Goal: Transaction & Acquisition: Download file/media

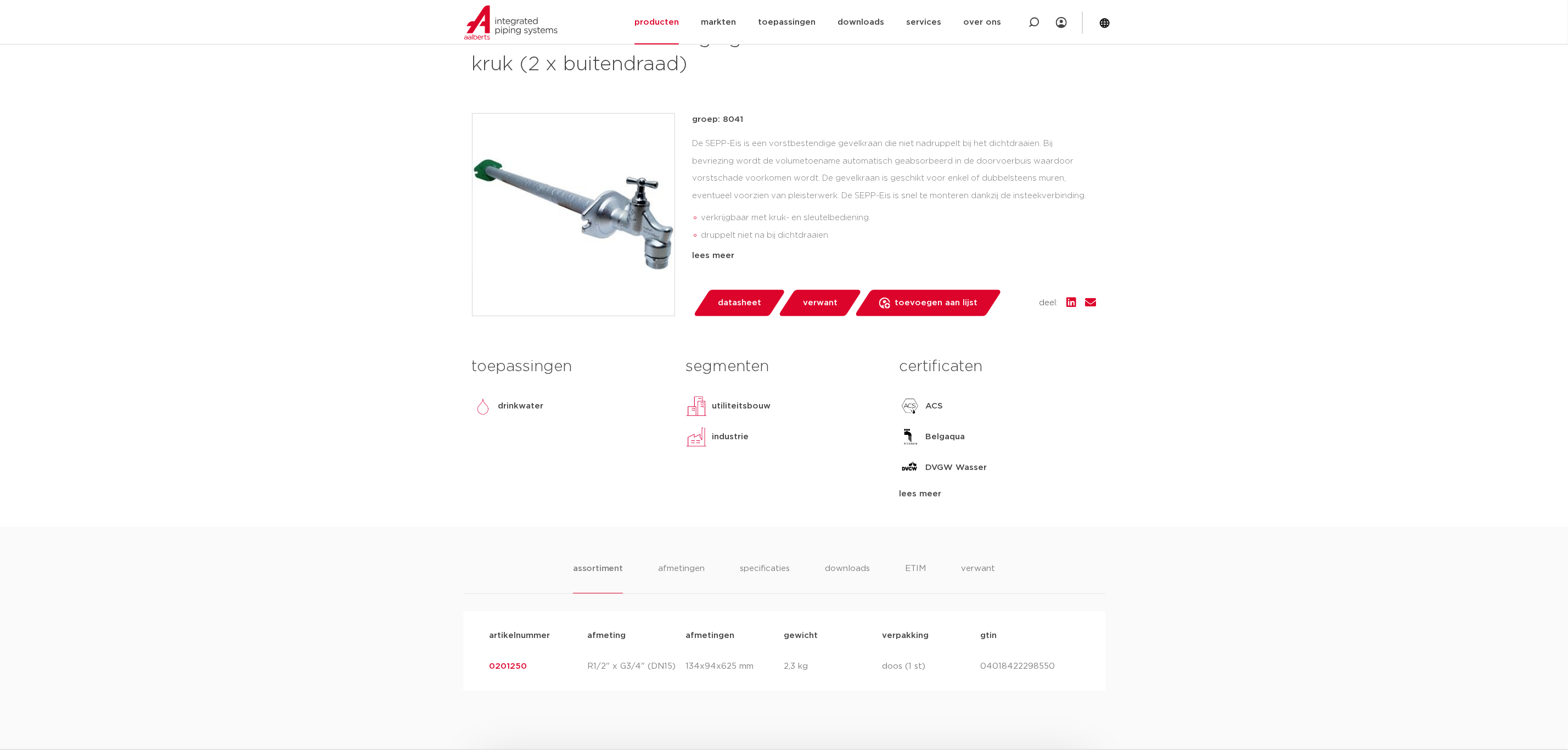
scroll to position [412, 0]
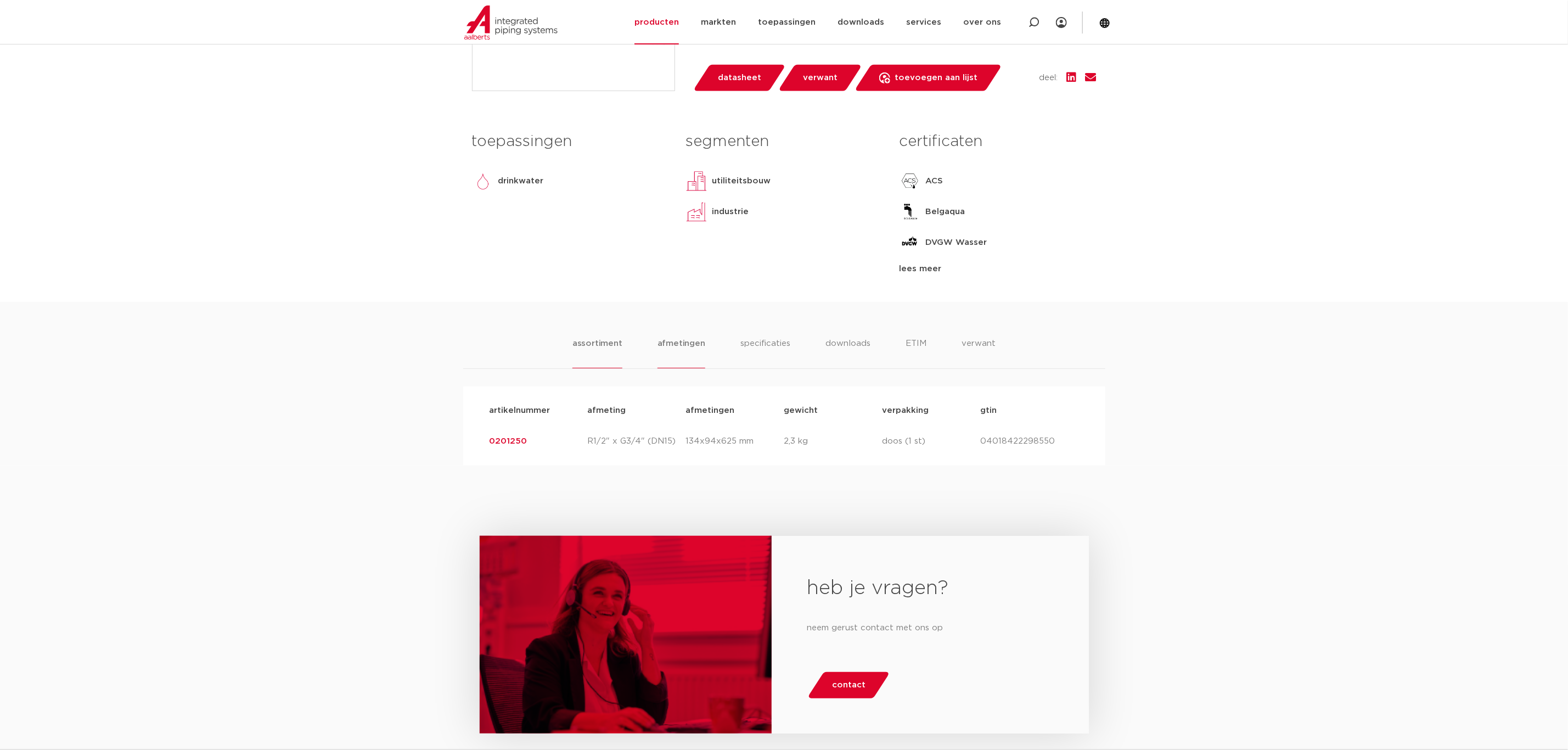
click at [694, 353] on li "afmetingen" at bounding box center [681, 353] width 48 height 31
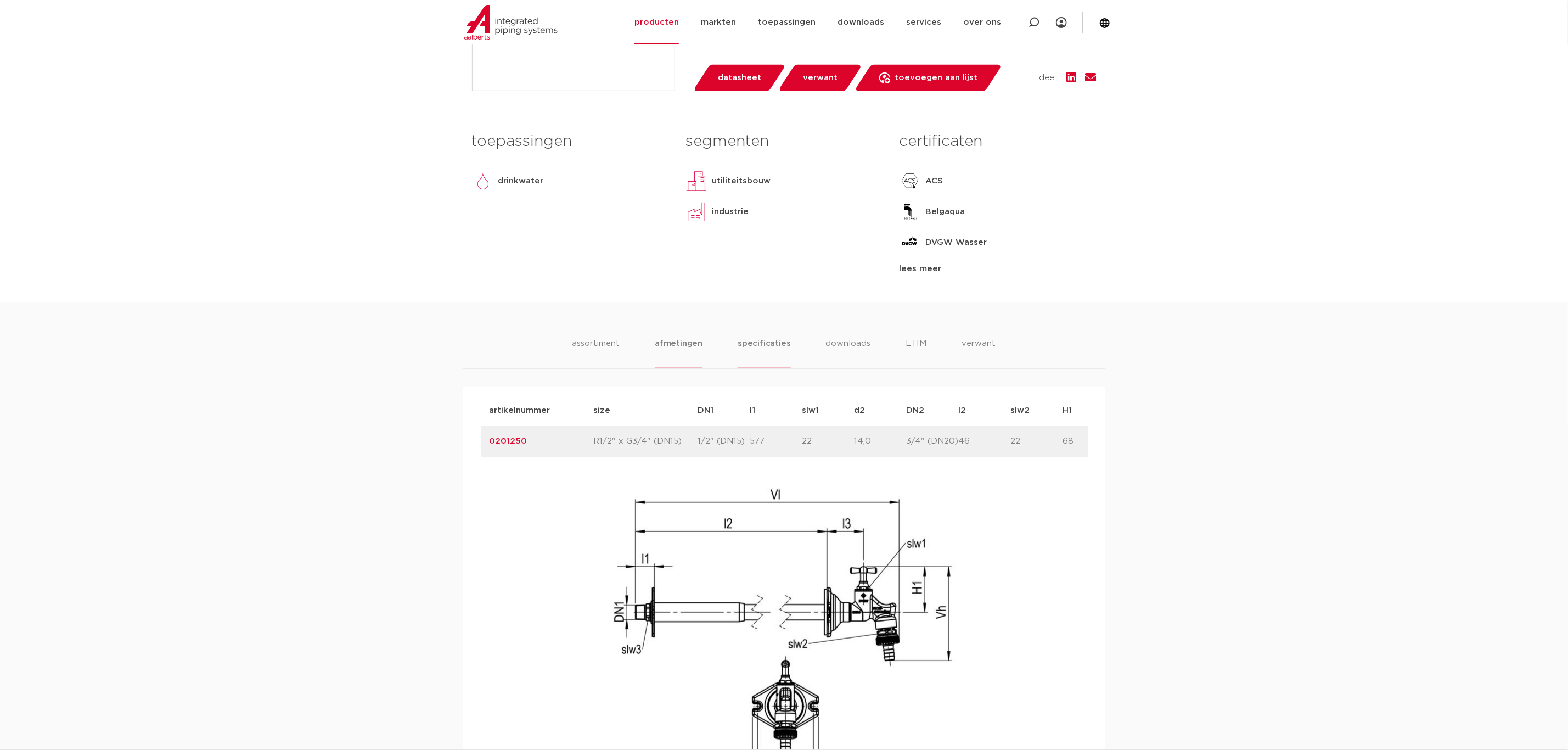
click at [783, 347] on li "specificaties" at bounding box center [763, 353] width 53 height 31
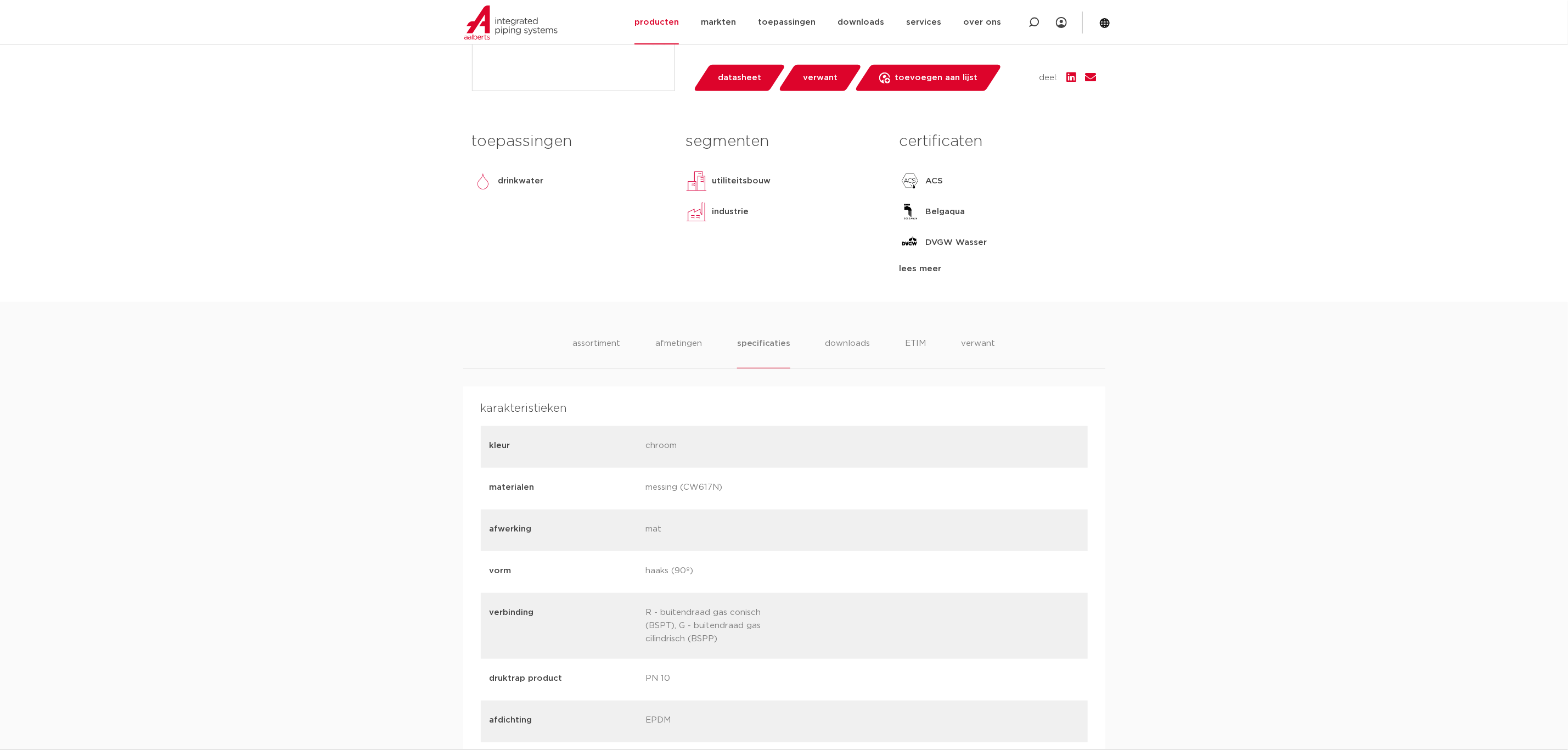
click at [898, 343] on ul "assortiment [GEOGRAPHIC_DATA] specificaties downloads ETIM verwant" at bounding box center [783, 353] width 422 height 31
click at [918, 343] on li "ETIM" at bounding box center [915, 353] width 19 height 31
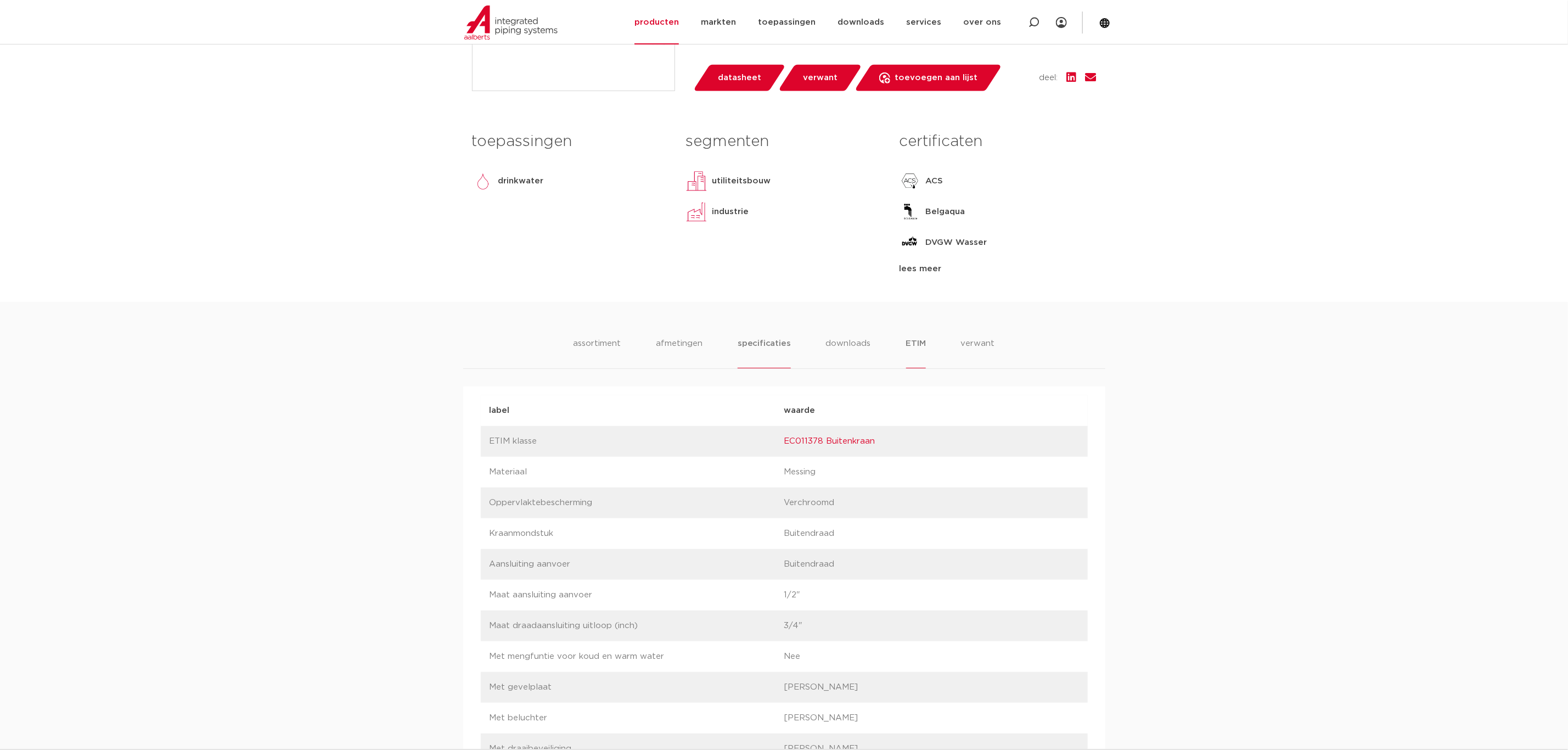
click at [771, 349] on li "specificaties" at bounding box center [763, 353] width 53 height 31
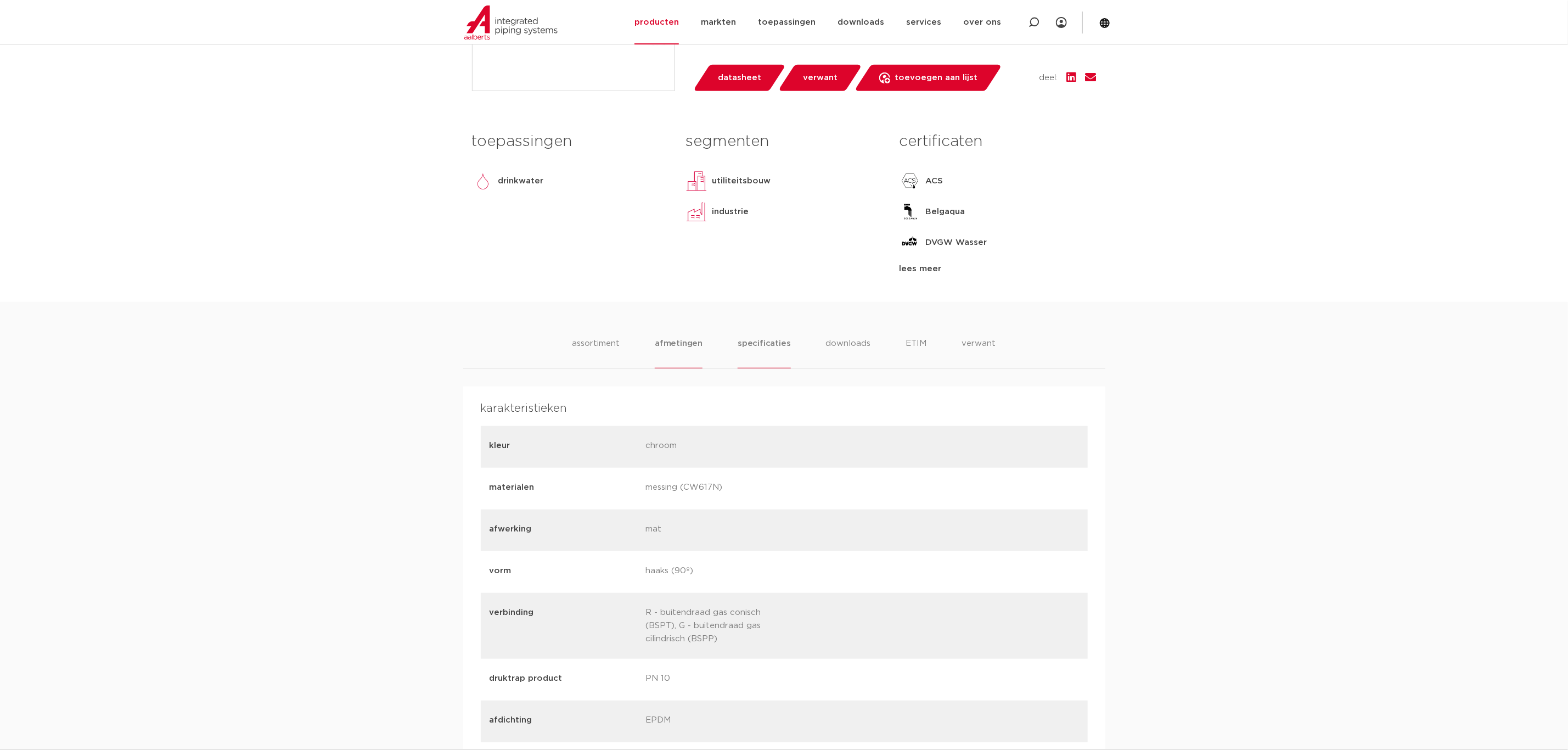
click at [675, 361] on li "afmetingen" at bounding box center [679, 353] width 48 height 31
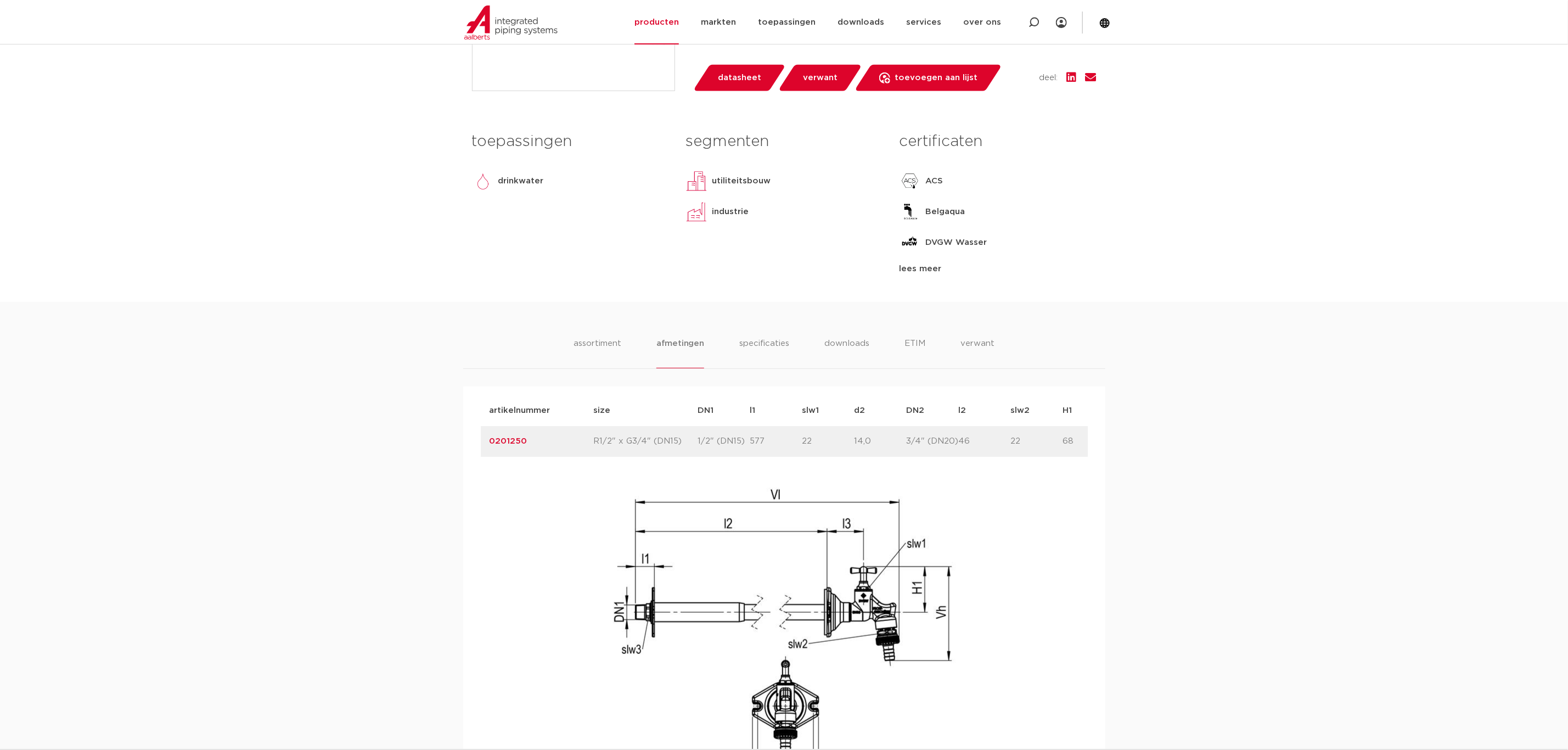
click at [870, 341] on ul "assortiment [GEOGRAPHIC_DATA] specificaties downloads ETIM verwant" at bounding box center [784, 353] width 421 height 31
click at [841, 354] on li "downloads" at bounding box center [846, 353] width 46 height 31
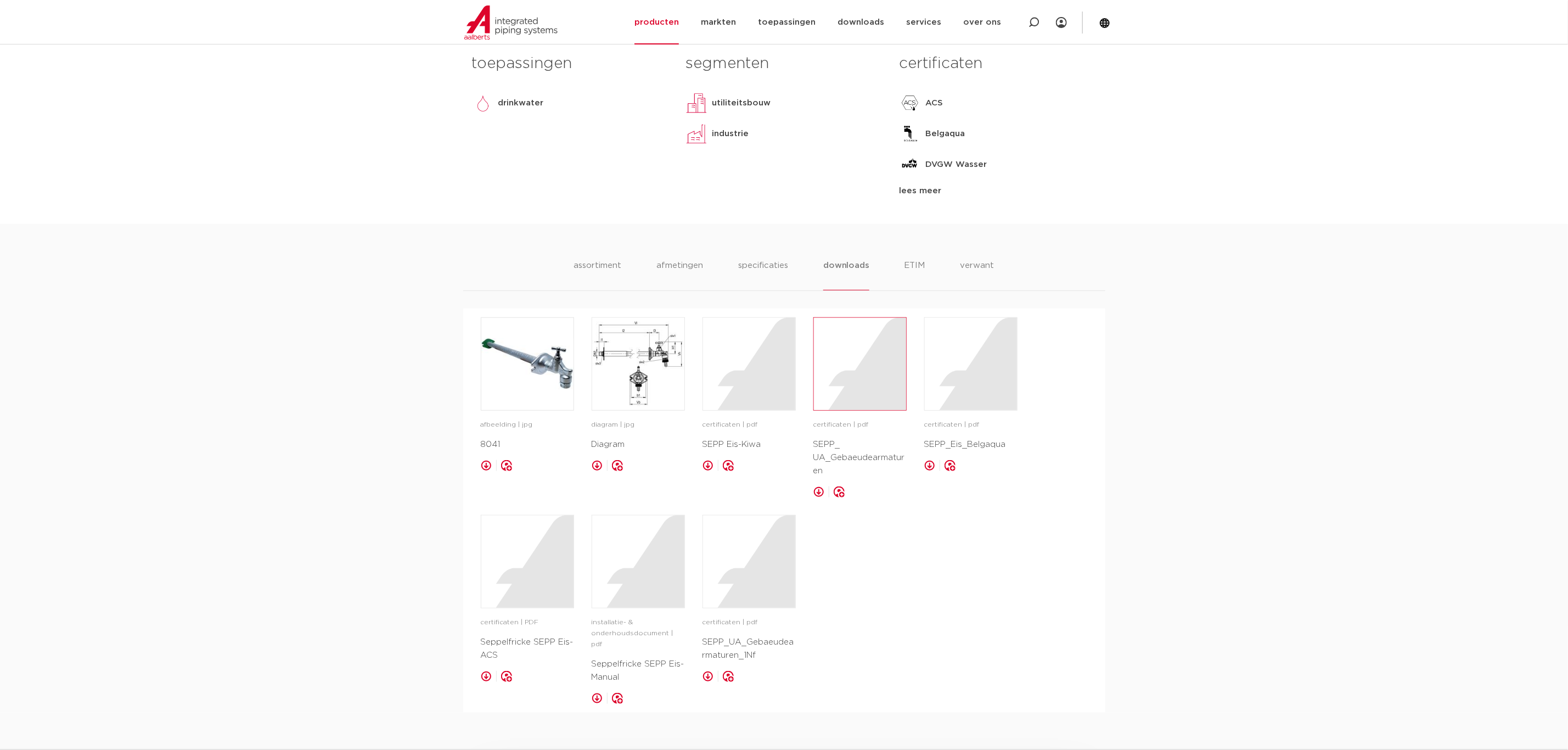
scroll to position [576, 0]
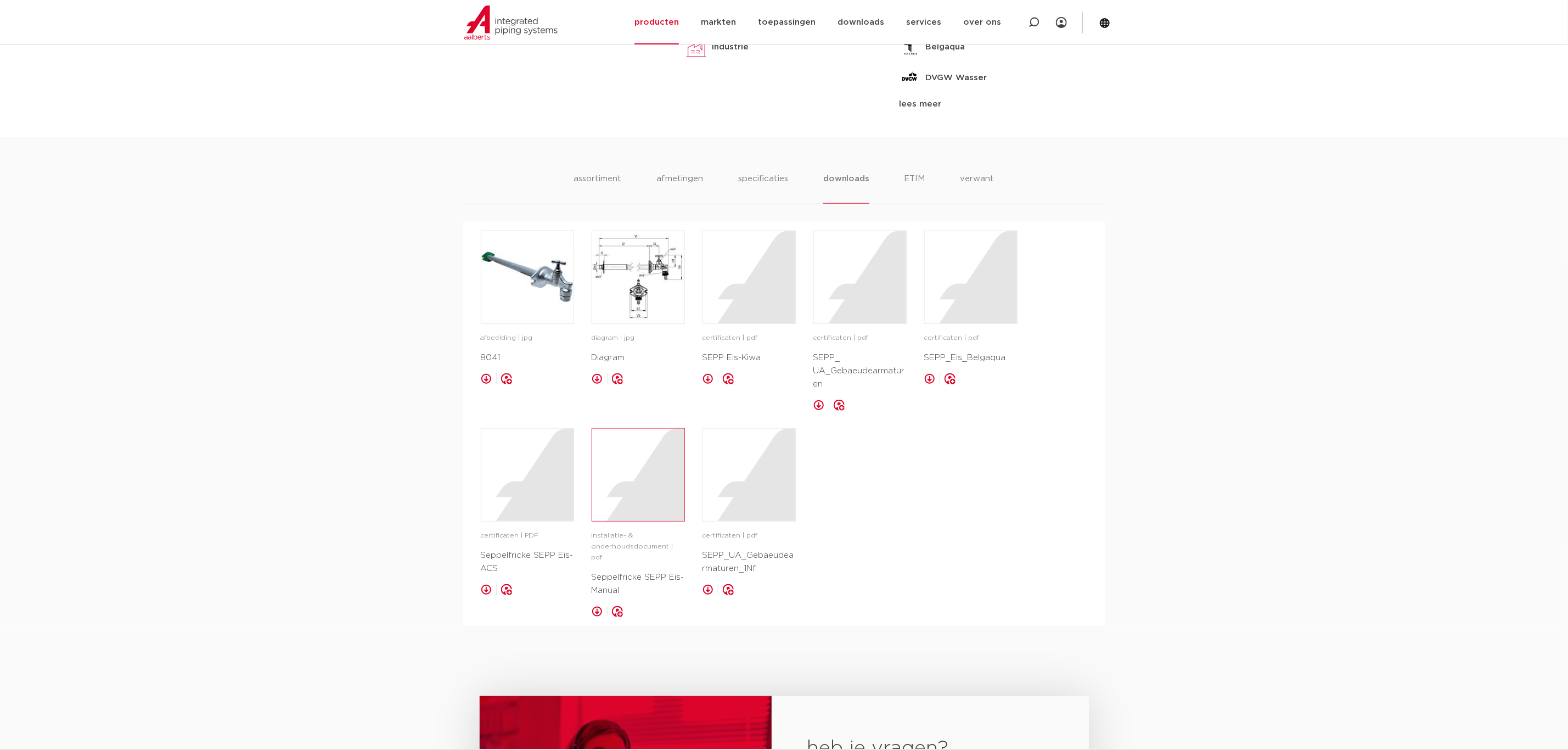
click at [616, 475] on div at bounding box center [638, 475] width 92 height 92
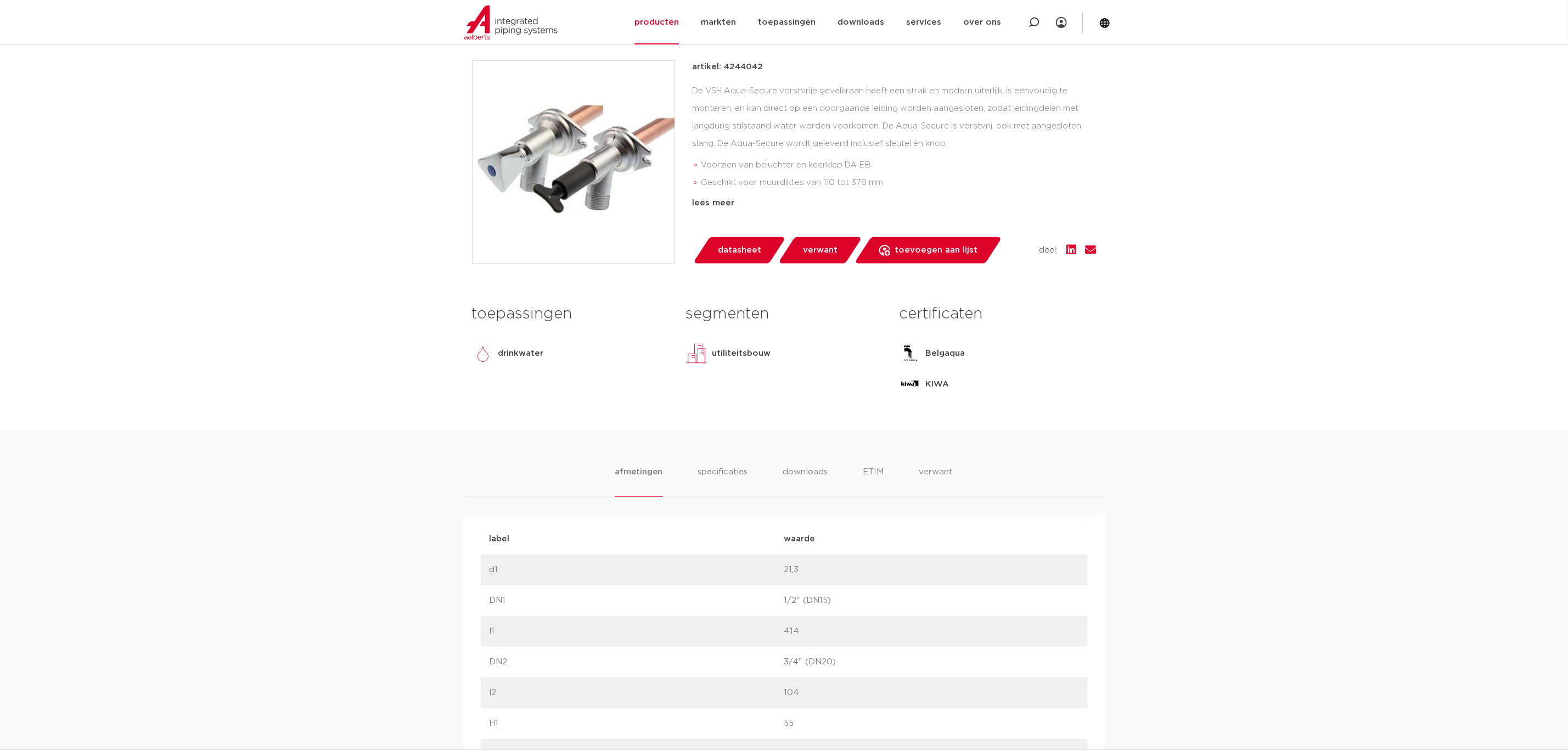
scroll to position [82, 0]
click at [813, 473] on li "downloads" at bounding box center [805, 480] width 46 height 31
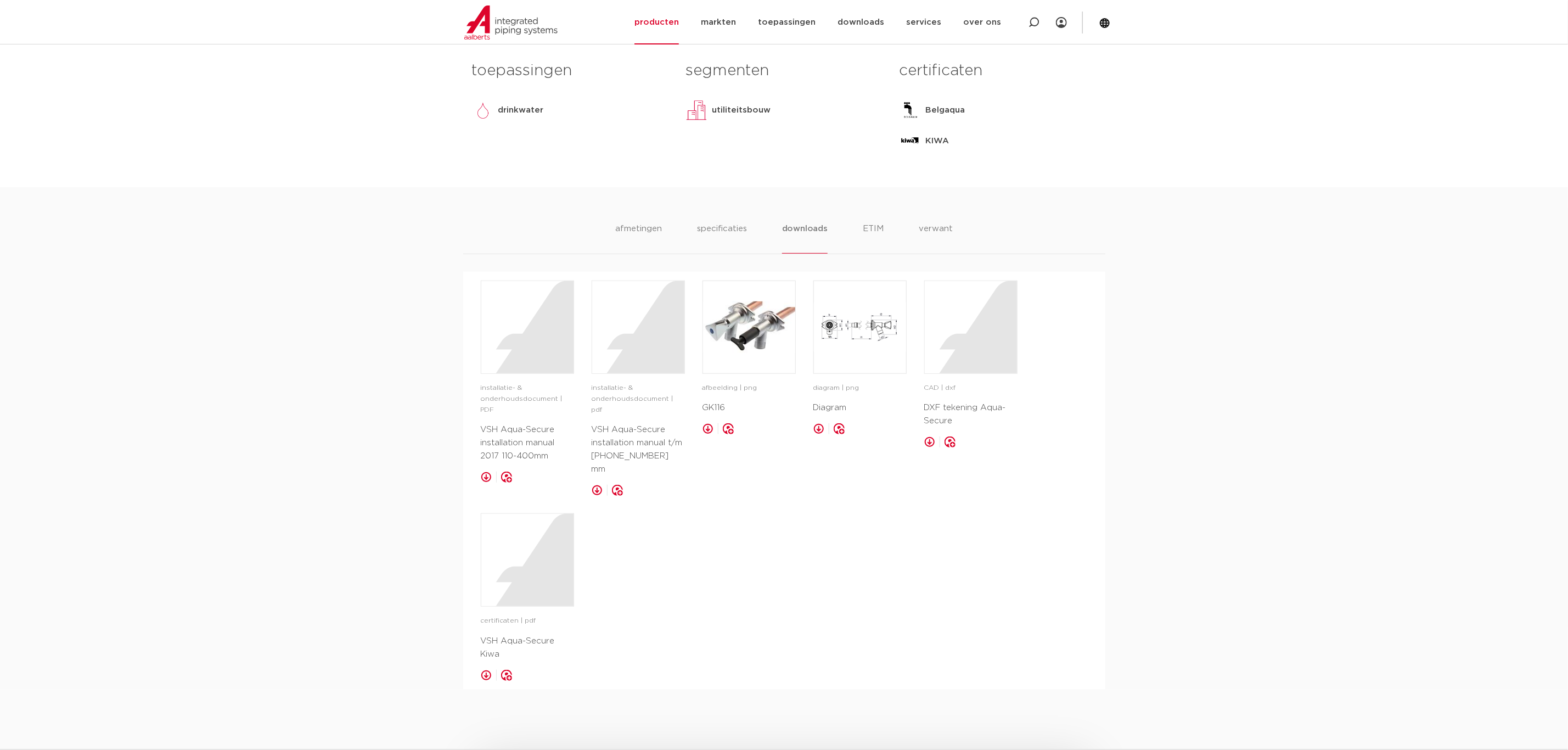
scroll to position [494, 0]
click at [502, 330] on div at bounding box center [527, 322] width 92 height 92
click at [883, 236] on li "ETIM" at bounding box center [873, 233] width 19 height 31
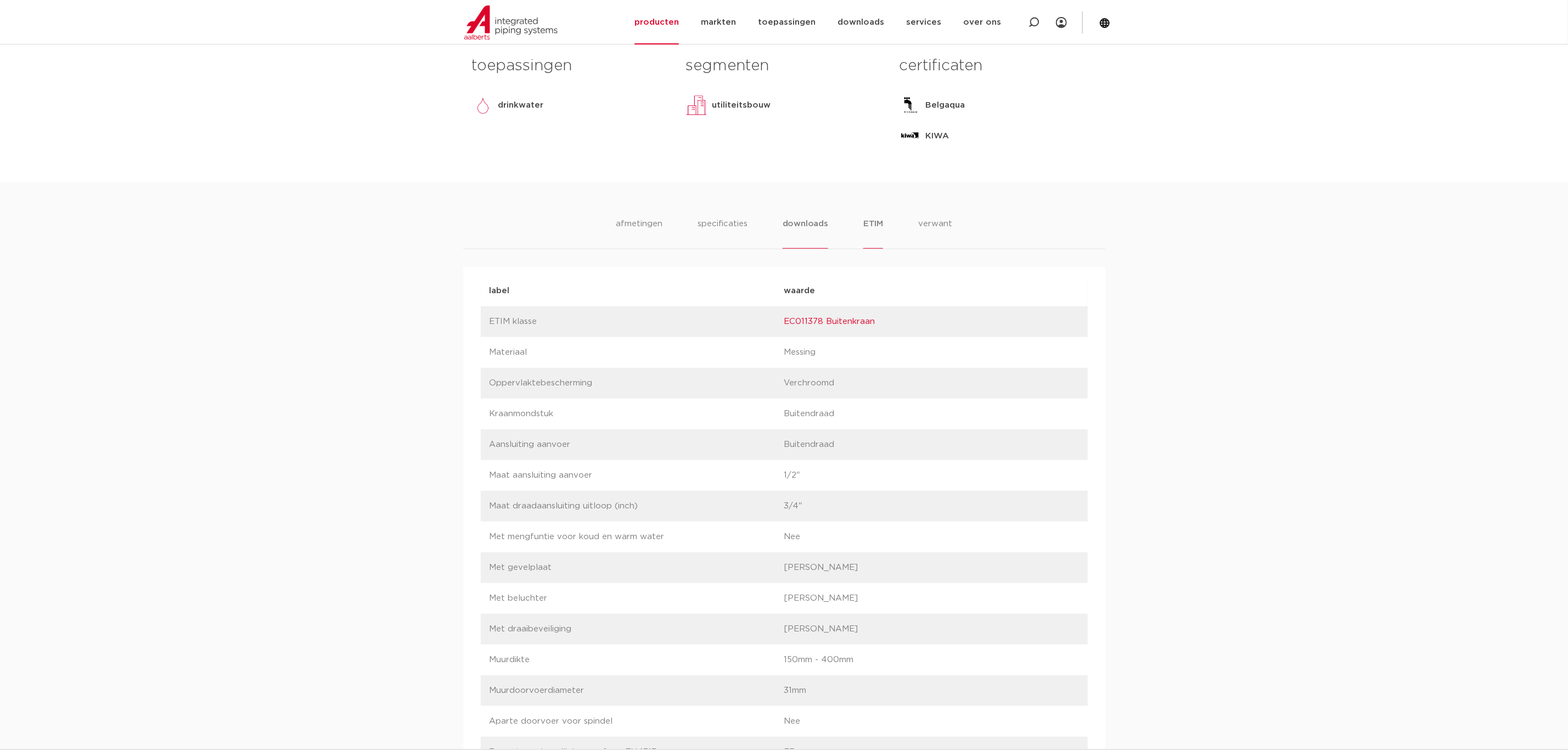
click at [804, 234] on li "downloads" at bounding box center [805, 233] width 46 height 31
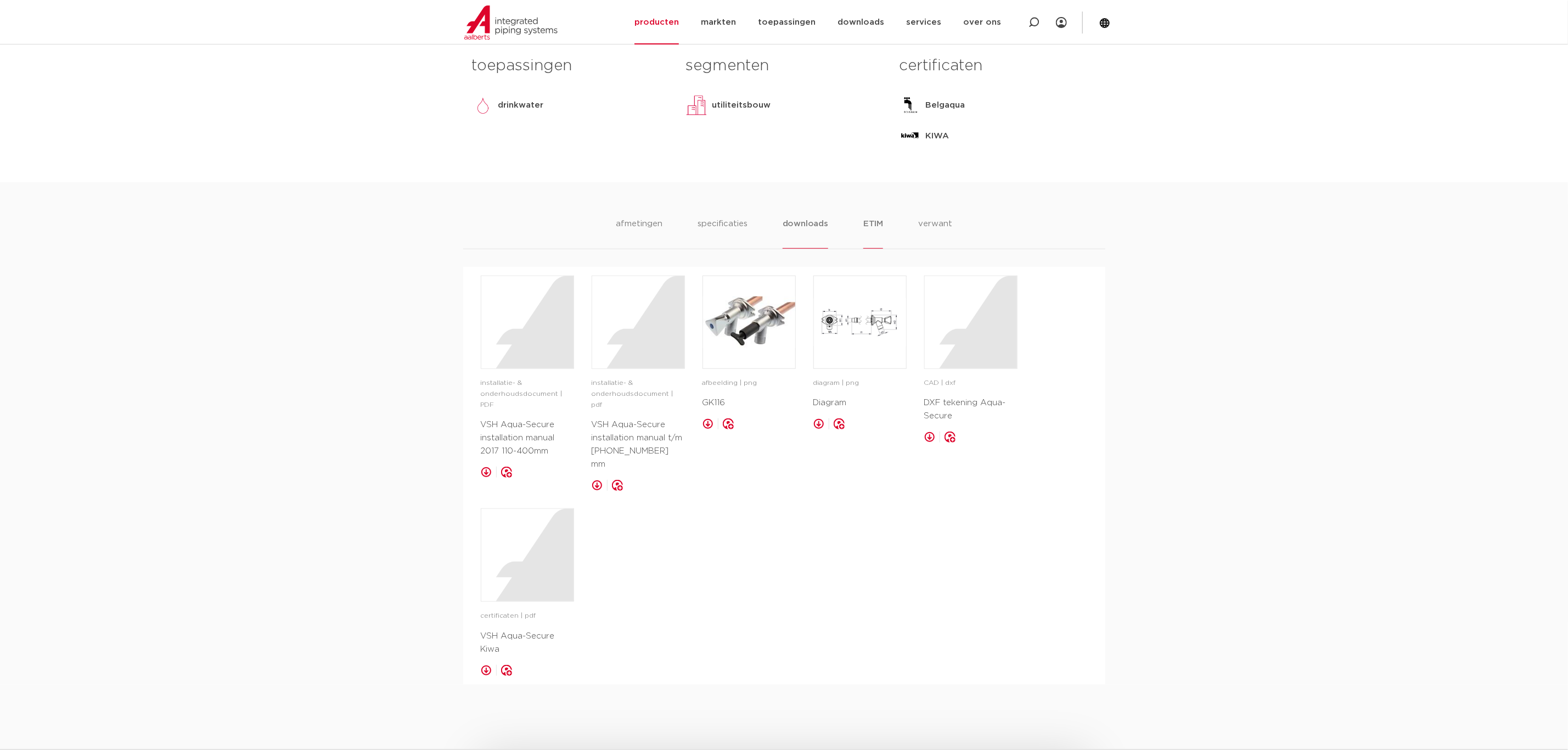
click at [876, 226] on li "ETIM" at bounding box center [873, 233] width 19 height 31
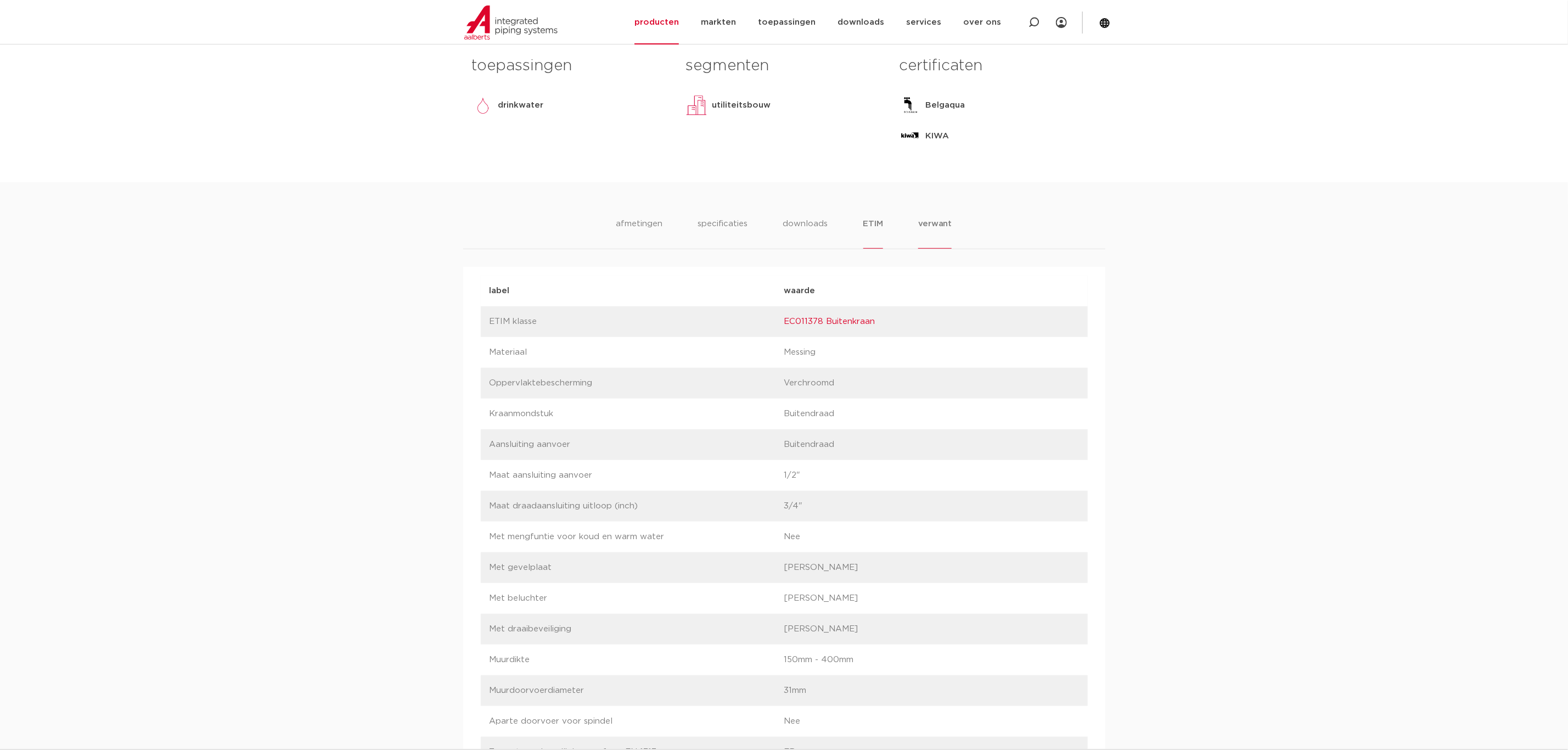
click at [940, 223] on li "verwant" at bounding box center [935, 233] width 34 height 31
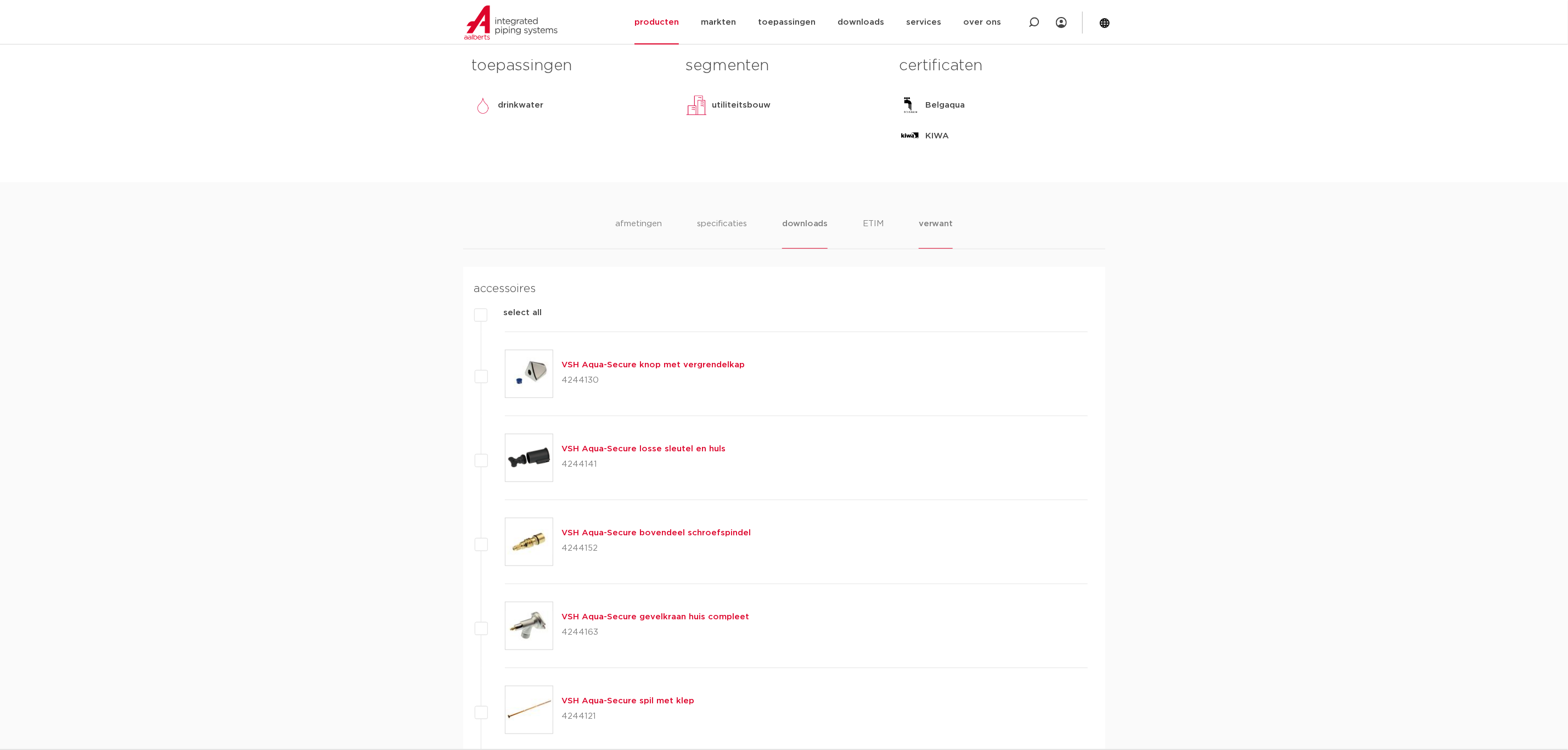
click at [805, 228] on li "downloads" at bounding box center [805, 233] width 46 height 31
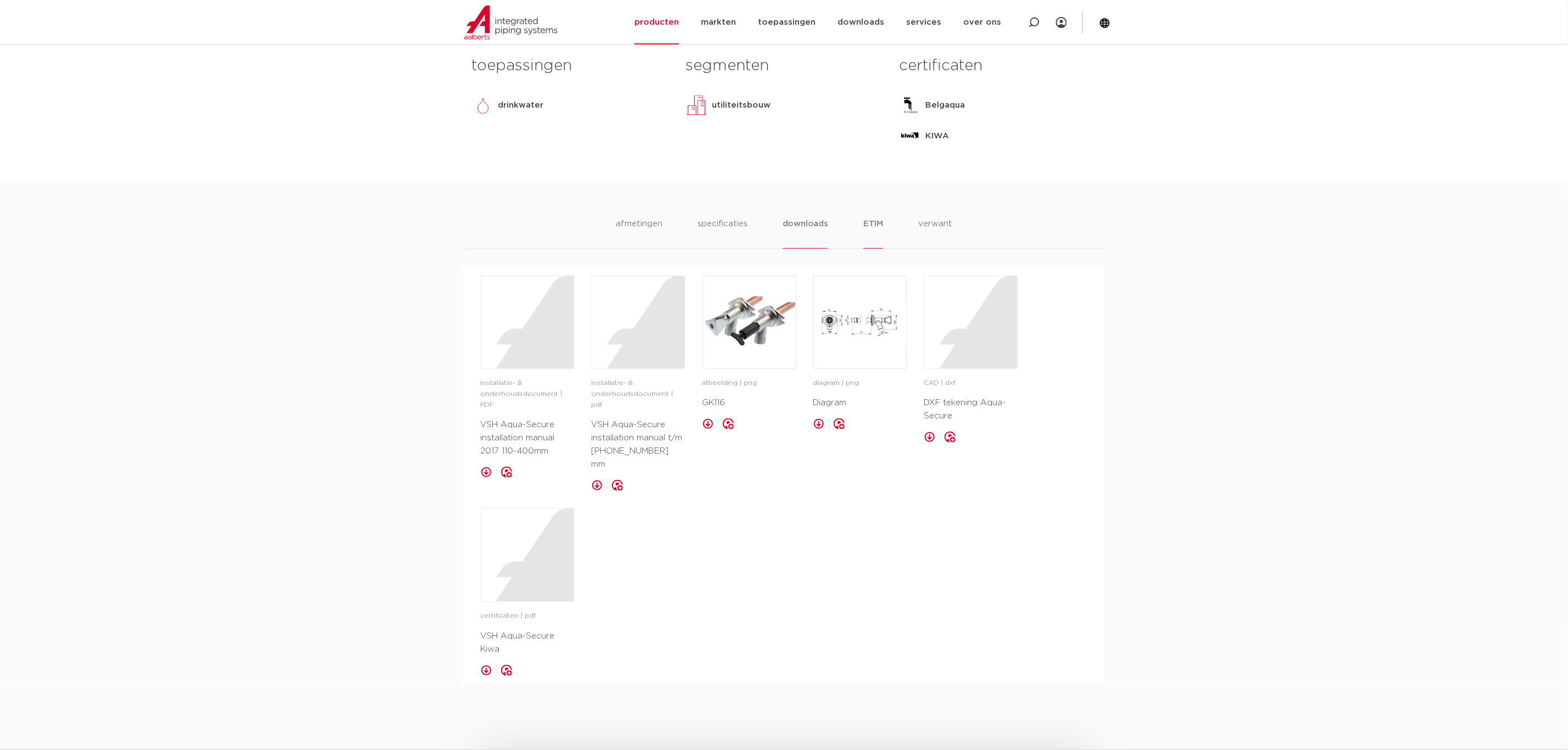
click at [874, 240] on li "ETIM" at bounding box center [873, 233] width 19 height 31
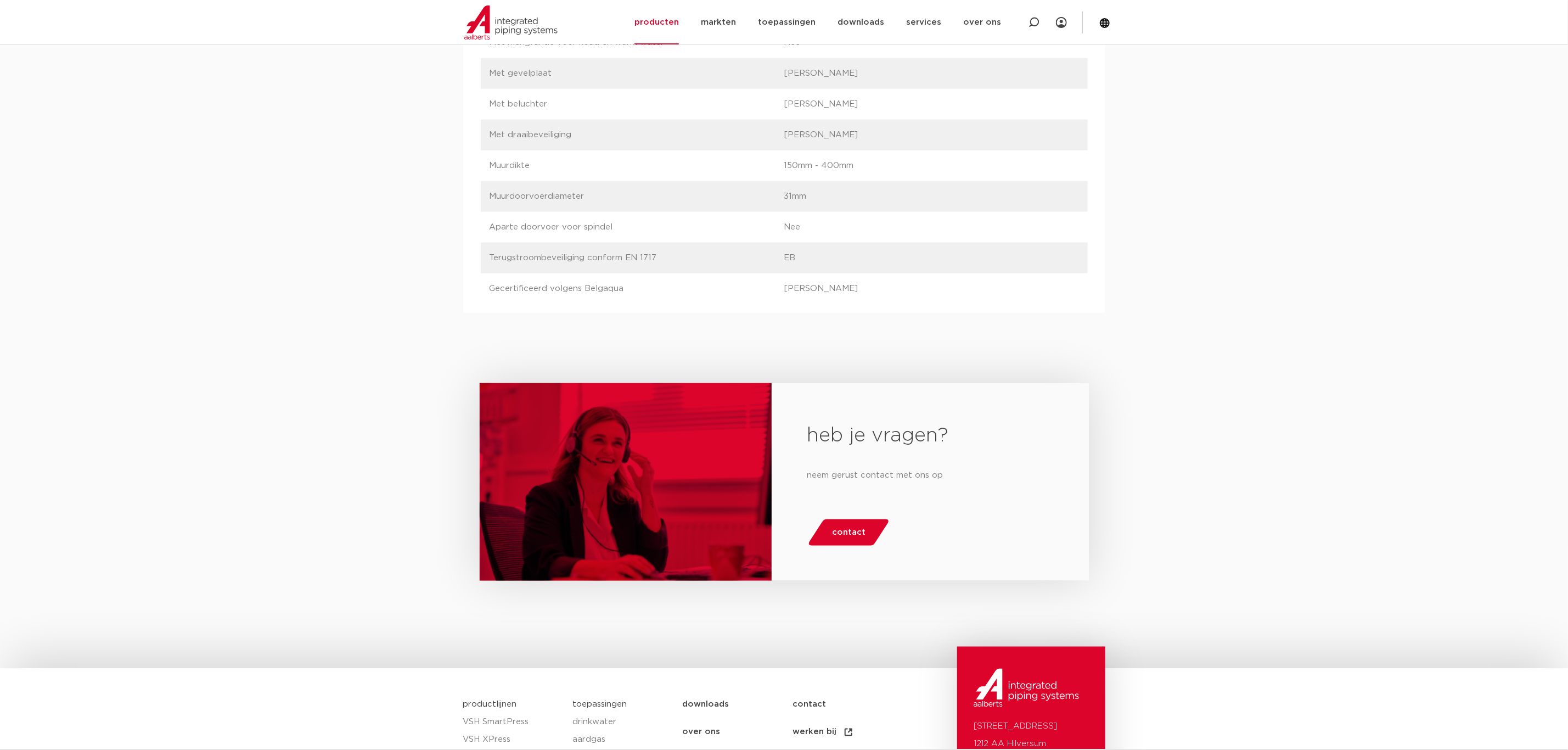
scroll to position [0, 0]
